Goal: Task Accomplishment & Management: Complete application form

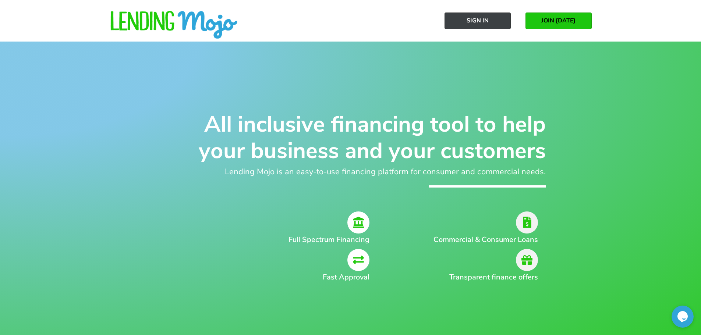
click at [478, 26] on link "Sign In" at bounding box center [477, 21] width 66 height 17
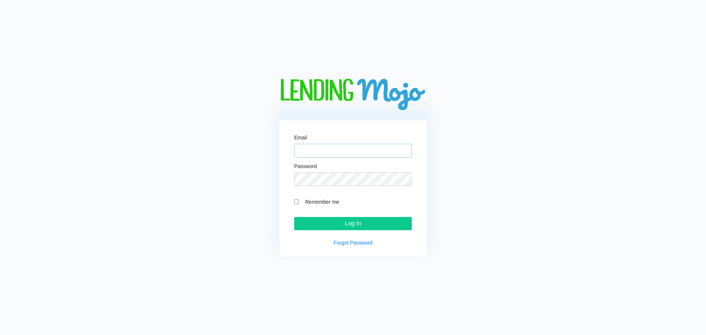
click at [324, 157] on input "Email" at bounding box center [353, 151] width 118 height 14
type input "[EMAIL_ADDRESS][DOMAIN_NAME]"
click at [295, 200] on input "Remember me" at bounding box center [296, 201] width 5 height 5
checkbox input "true"
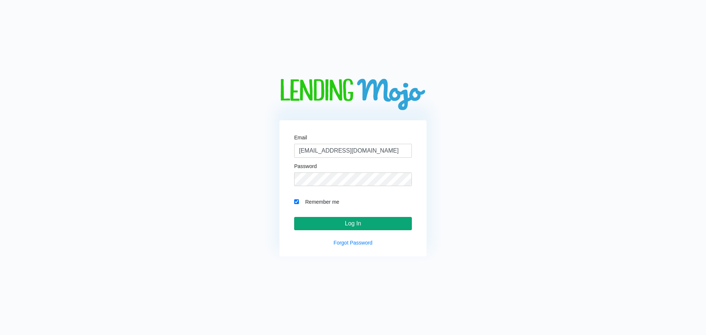
click at [328, 229] on input "Log In" at bounding box center [353, 223] width 118 height 13
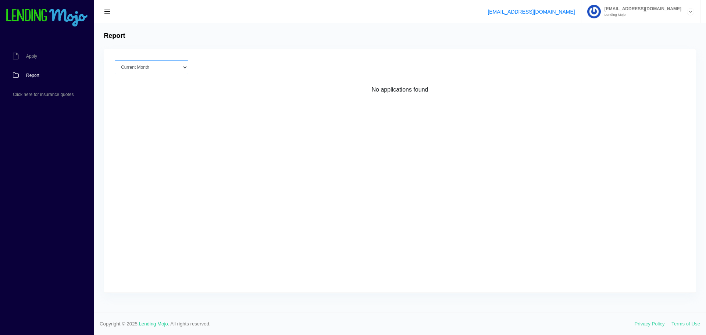
click at [174, 69] on select "Current Month [DATE] [DATE] [DATE] [DATE] [DATE] All time" at bounding box center [152, 67] width 74 height 14
drag, startPoint x: 235, startPoint y: 107, endPoint x: 224, endPoint y: 104, distance: 11.3
click at [235, 107] on div "Current Month [DATE] [DATE] [DATE] [DATE] [DATE] All time Loading No applicatio…" at bounding box center [400, 170] width 592 height 243
click at [47, 56] on link "Apply" at bounding box center [43, 56] width 86 height 19
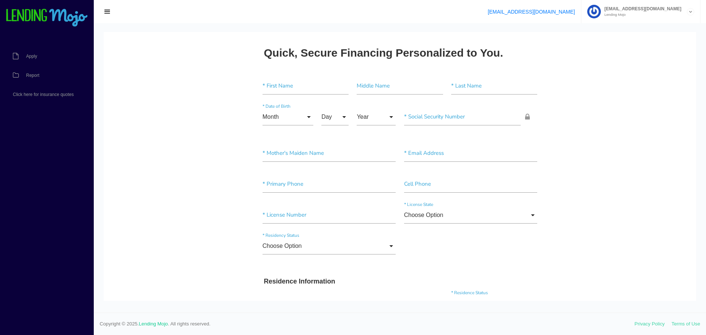
click at [106, 11] on span "button" at bounding box center [107, 12] width 7 height 8
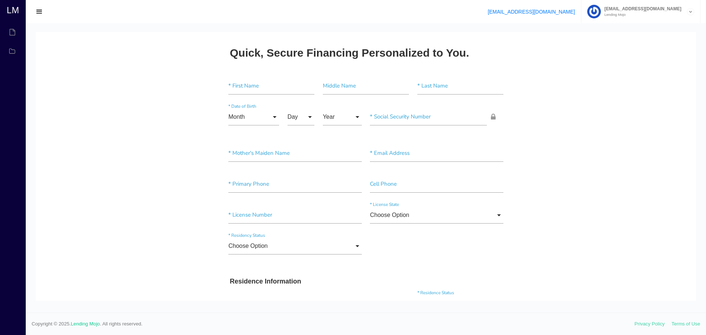
click at [34, 11] on button "button" at bounding box center [39, 12] width 16 height 10
